Goal: Transaction & Acquisition: Register for event/course

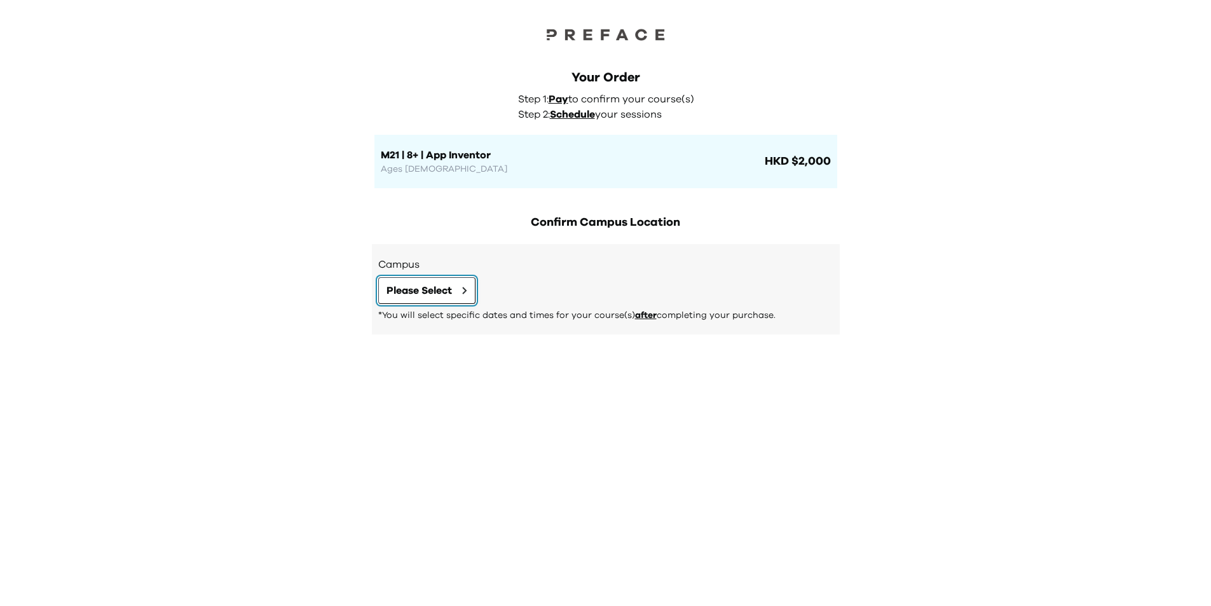
click at [425, 290] on span "Please Select" at bounding box center [419, 290] width 65 height 15
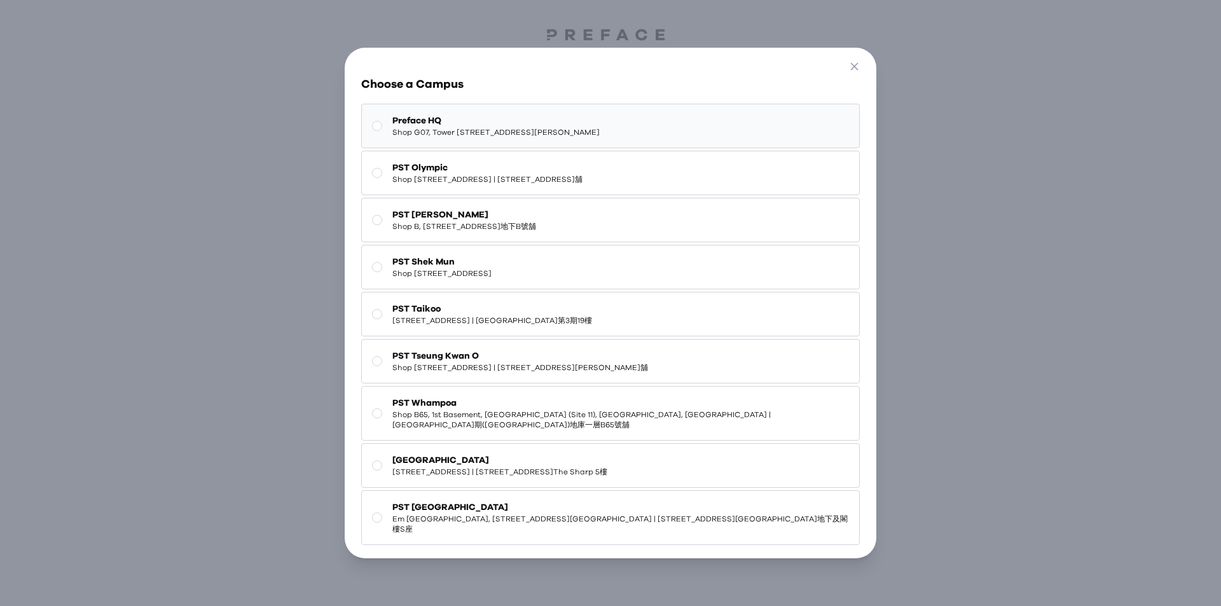
click at [585, 130] on span "Shop G07, Tower [STREET_ADDRESS][PERSON_NAME]" at bounding box center [495, 132] width 207 height 10
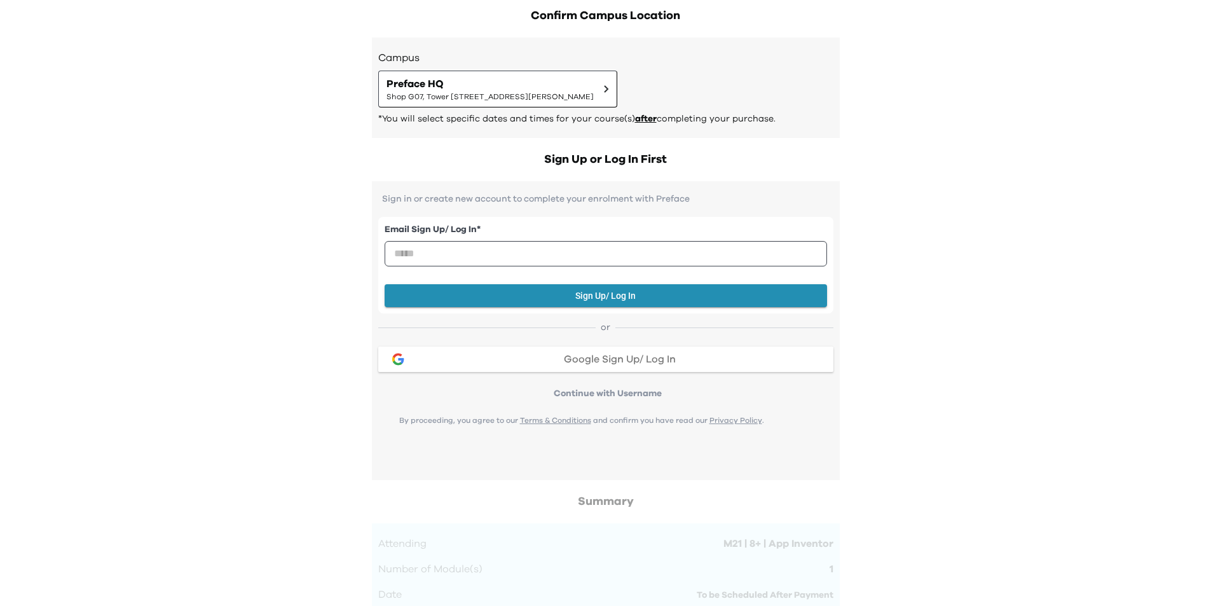
scroll to position [14, 0]
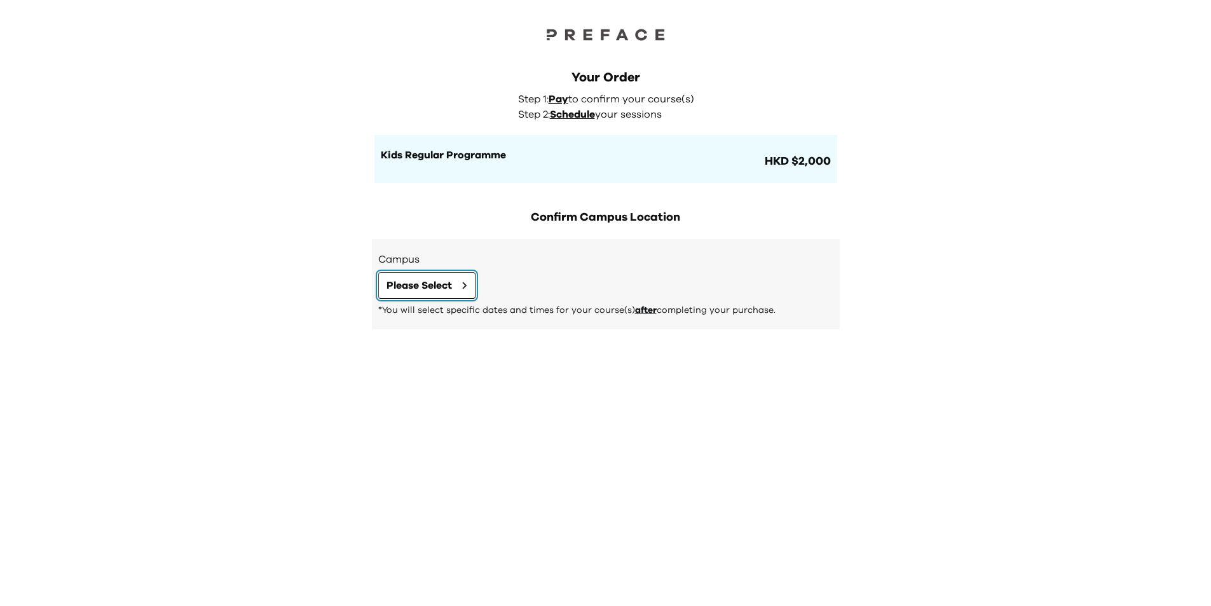
click at [462, 291] on button "Please Select" at bounding box center [426, 285] width 97 height 27
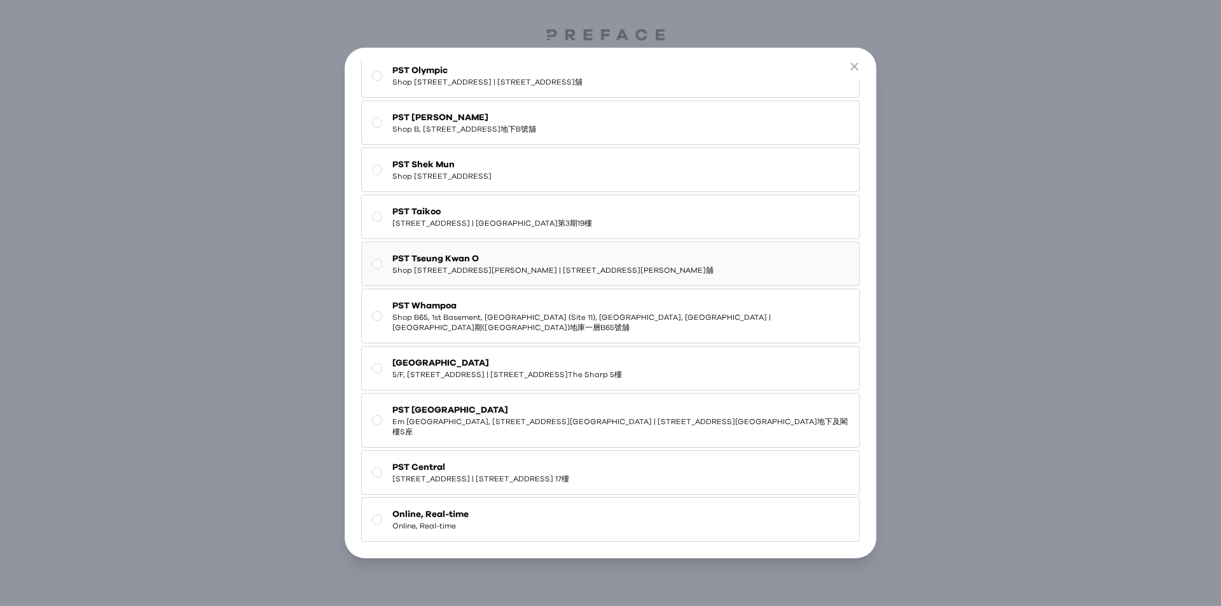
scroll to position [108, 0]
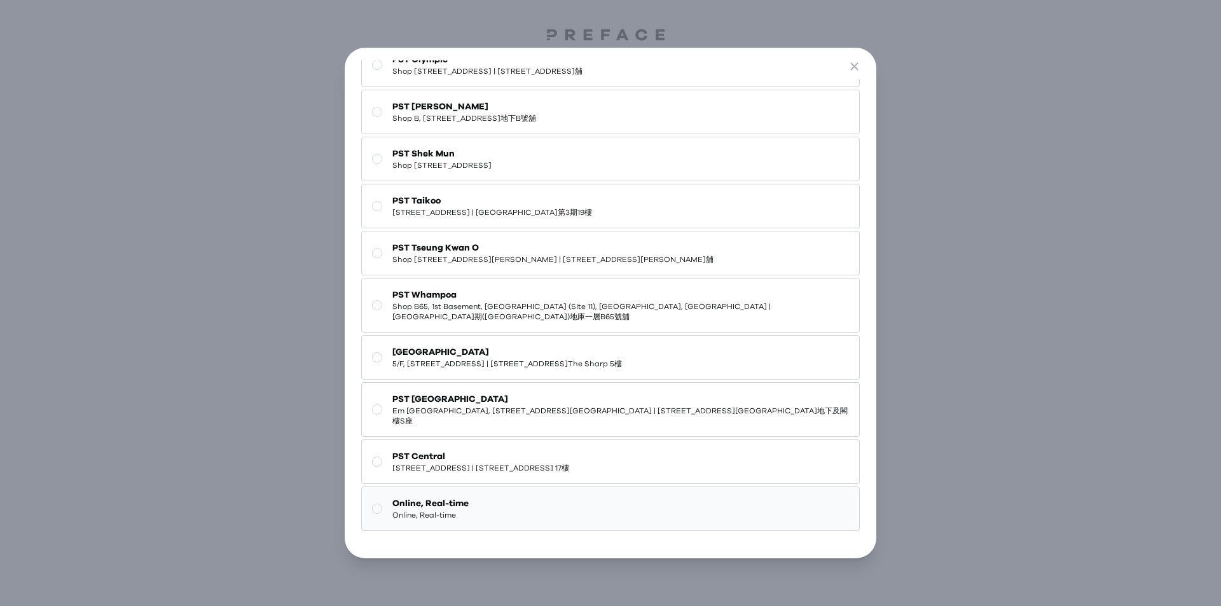
click at [486, 502] on button "Online, Real-time Online, Real-time" at bounding box center [610, 508] width 498 height 45
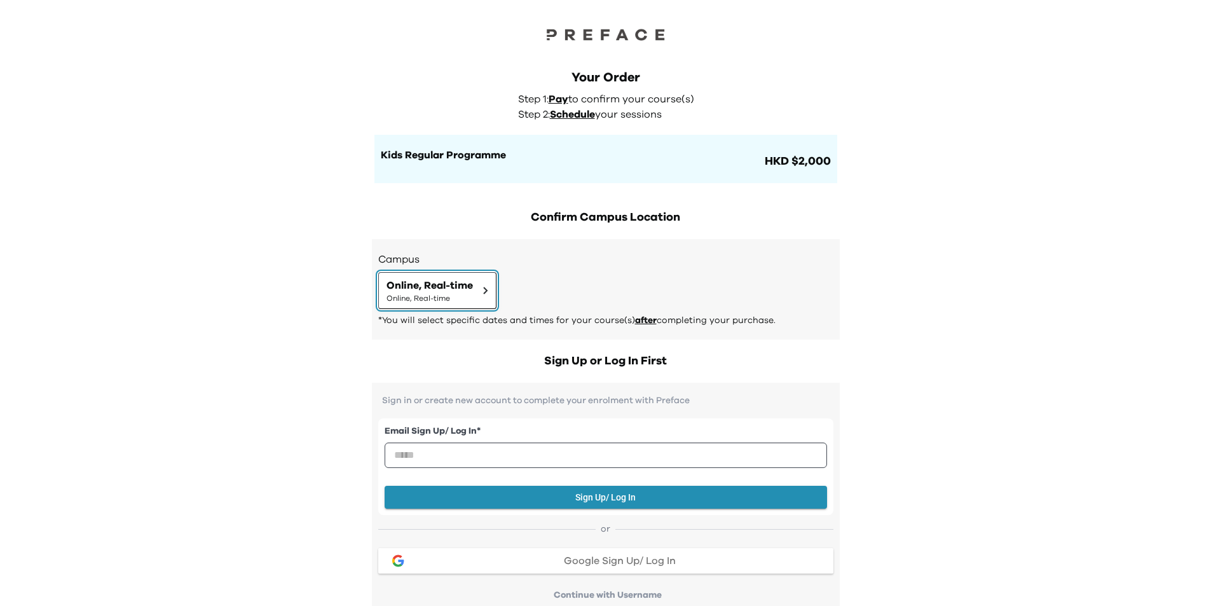
click at [476, 296] on button "Online, Real-time Online, Real-time" at bounding box center [437, 290] width 118 height 37
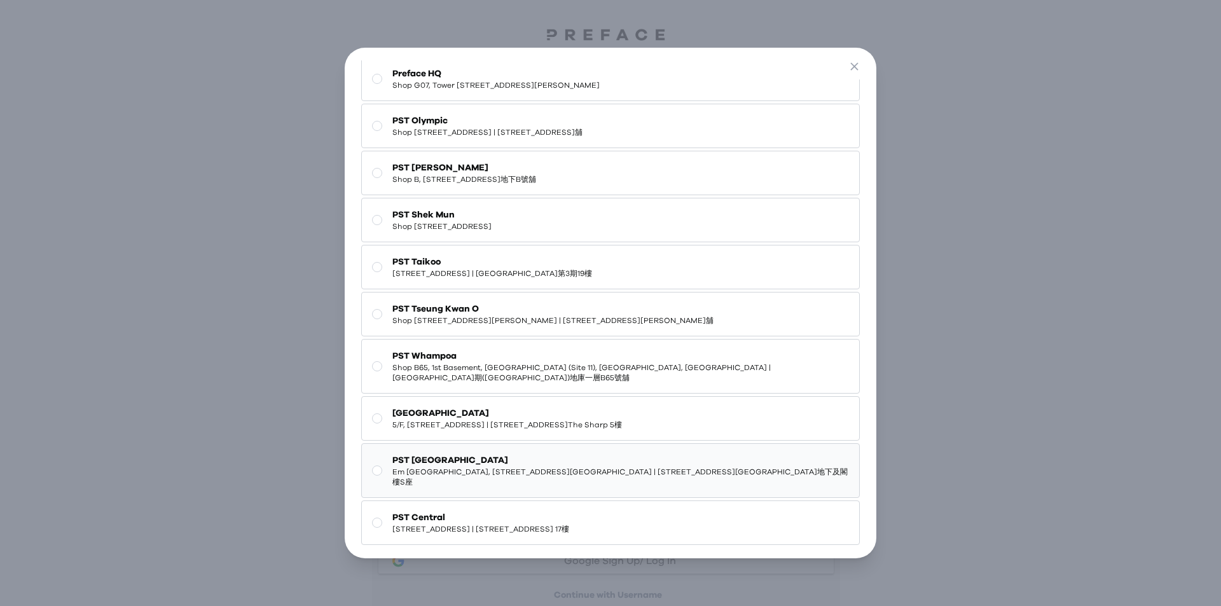
scroll to position [0, 0]
